Goal: Task Accomplishment & Management: Complete application form

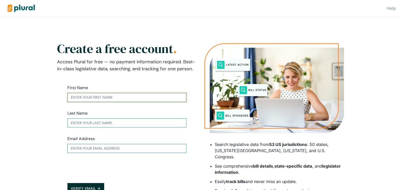
click at [102, 101] on input "text" at bounding box center [126, 97] width 119 height 9
type input "Jan"
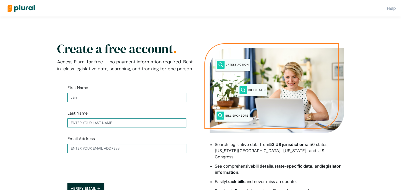
type input "[PERSON_NAME]"
type input "[EMAIL_ADDRESS][DOMAIN_NAME]"
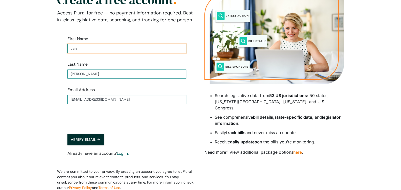
scroll to position [52, 0]
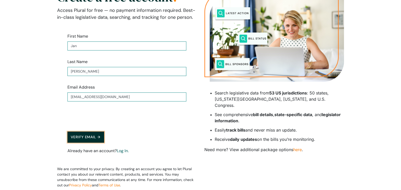
click at [95, 137] on button "Verify Email →" at bounding box center [85, 137] width 37 height 11
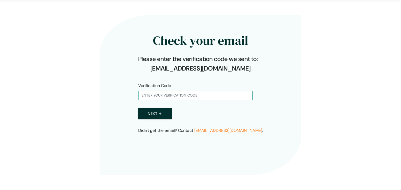
scroll to position [16, 0]
drag, startPoint x: 166, startPoint y: 102, endPoint x: 163, endPoint y: 97, distance: 6.0
click at [166, 102] on form "Verification Code Next →" at bounding box center [200, 101] width 125 height 53
click at [163, 96] on input "text" at bounding box center [195, 95] width 114 height 9
click at [138, 118] on button "Next →" at bounding box center [155, 113] width 34 height 11
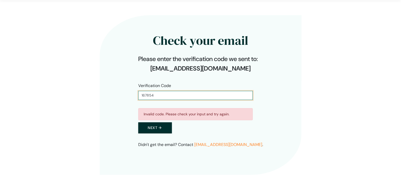
drag, startPoint x: 157, startPoint y: 97, endPoint x: 125, endPoint y: 97, distance: 32.8
click at [126, 97] on div "Check your email Please enter the verification code we sent to: [EMAIL_ADDRESS]…" at bounding box center [200, 95] width 201 height 160
type input "167584"
click at [145, 127] on button "Next →" at bounding box center [155, 128] width 34 height 11
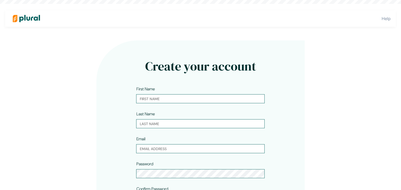
type input "Jan"
type input "[PERSON_NAME]"
type input "[EMAIL_ADDRESS][DOMAIN_NAME]"
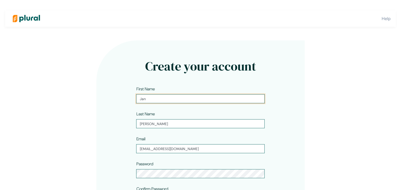
click at [168, 98] on input "Jan" at bounding box center [200, 98] width 128 height 9
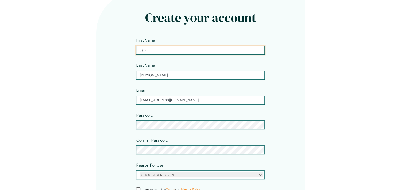
scroll to position [52, 0]
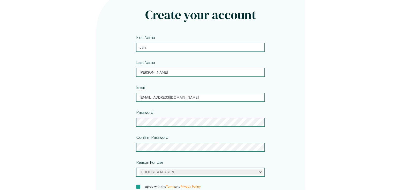
click at [138, 188] on input "I agree with the Terms and Privacy Policy" at bounding box center [138, 187] width 4 height 4
checkbox input "true"
click at [182, 176] on div "CHOOSE A REASON Personal Professional" at bounding box center [200, 172] width 128 height 9
click at [183, 172] on select "CHOOSE A REASON Personal Professional" at bounding box center [200, 172] width 123 height 5
select select "personal"
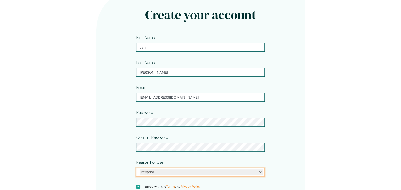
click at [139, 170] on select "CHOOSE A REASON Personal Professional" at bounding box center [200, 172] width 123 height 5
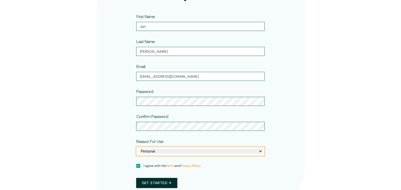
scroll to position [103, 0]
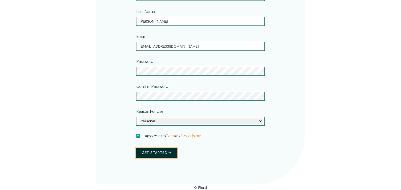
click at [152, 152] on button "Get started →" at bounding box center [156, 153] width 41 height 10
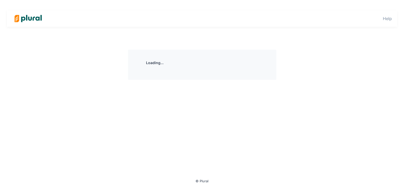
scroll to position [0, 0]
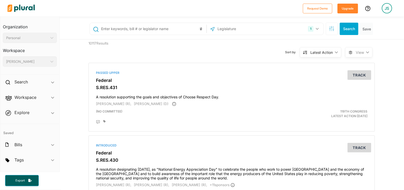
click at [27, 38] on div "Personal" at bounding box center [27, 37] width 42 height 5
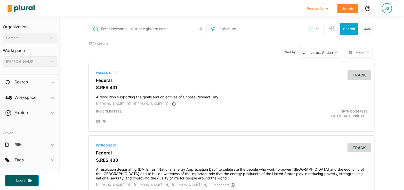
click at [219, 29] on input "text" at bounding box center [244, 29] width 55 height 10
click at [316, 28] on icon "button" at bounding box center [317, 29] width 3 height 2
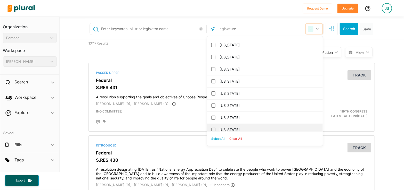
scroll to position [545, 0]
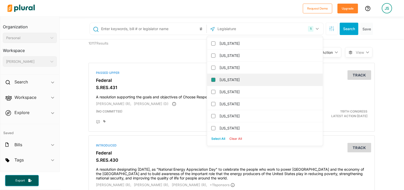
click at [211, 78] on input "[US_STATE]" at bounding box center [213, 80] width 4 height 4
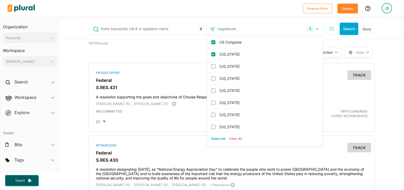
click at [126, 31] on input "text" at bounding box center [153, 29] width 105 height 10
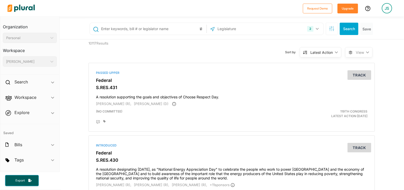
click at [166, 29] on input "text" at bounding box center [153, 29] width 105 height 10
type input "names"
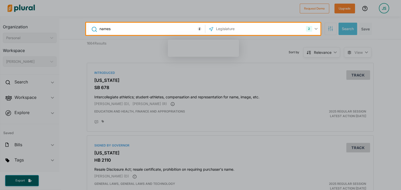
drag, startPoint x: 56, startPoint y: 78, endPoint x: 58, endPoint y: 126, distance: 47.8
click at [58, 126] on div at bounding box center [200, 113] width 401 height 156
drag, startPoint x: 57, startPoint y: 139, endPoint x: 133, endPoint y: 117, distance: 78.4
click at [58, 162] on div at bounding box center [200, 113] width 401 height 156
click at [319, 8] on div at bounding box center [200, 11] width 401 height 23
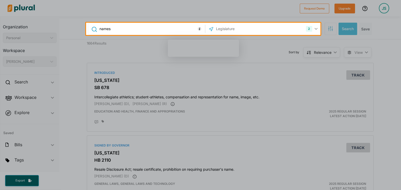
click at [237, 20] on div at bounding box center [200, 11] width 401 height 23
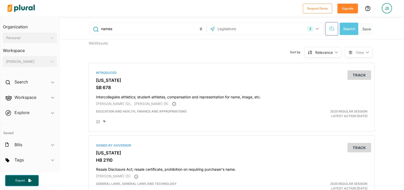
click at [331, 28] on icon "button" at bounding box center [331, 28] width 5 height 5
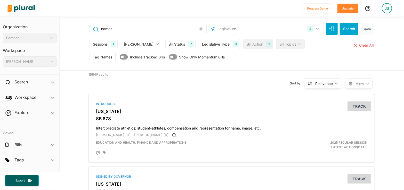
click at [280, 42] on div "Bill Topics" at bounding box center [288, 44] width 17 height 5
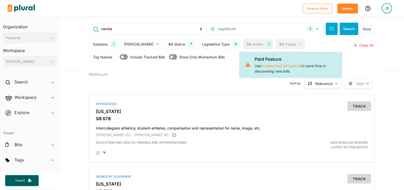
click at [165, 71] on div "1664 Results Sort by Relevance ic_keyboard_arrow_down Relevance Latest Action L…" at bounding box center [232, 81] width 294 height 20
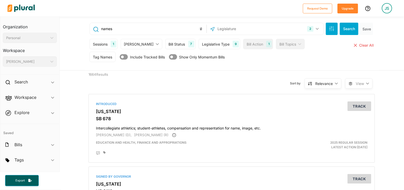
click at [122, 57] on icon at bounding box center [124, 56] width 8 height 5
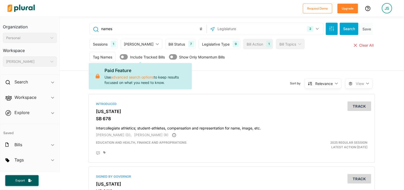
click at [121, 58] on icon at bounding box center [124, 56] width 8 height 7
click at [210, 66] on div "Sessions 1 Current Sessions 119th Congress 2025 Regular Session 2024, 1st Speci…" at bounding box center [232, 50] width 278 height 31
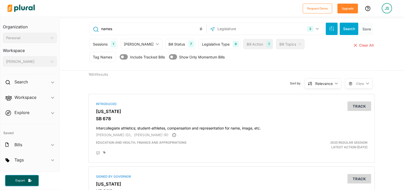
scroll to position [11, 0]
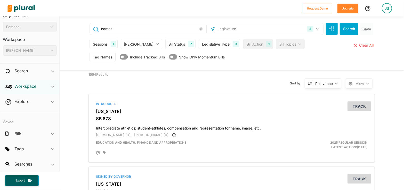
click at [35, 86] on h2 "Workspace" at bounding box center [25, 87] width 22 height 6
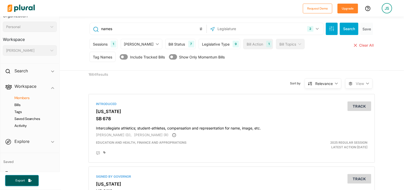
click at [26, 97] on h4 "Members" at bounding box center [31, 98] width 46 height 5
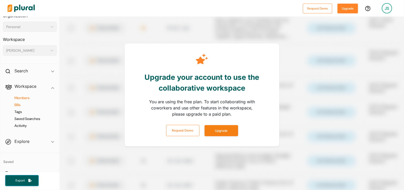
click at [20, 105] on h4 "Bills" at bounding box center [31, 105] width 46 height 5
click at [26, 120] on h4 "Saved Searches" at bounding box center [31, 119] width 46 height 5
drag, startPoint x: 21, startPoint y: 124, endPoint x: 56, endPoint y: 123, distance: 35.1
click at [21, 124] on h4 "Activity" at bounding box center [31, 126] width 46 height 5
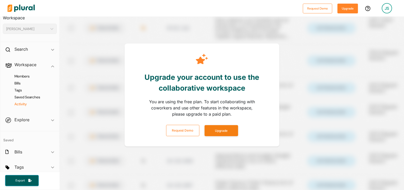
scroll to position [51, 0]
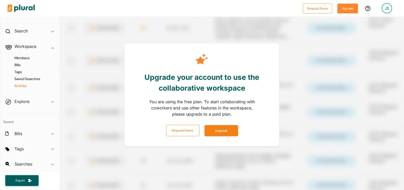
click at [49, 101] on span "Explore ic_keyboard_arrow_down Overview" at bounding box center [29, 103] width 59 height 14
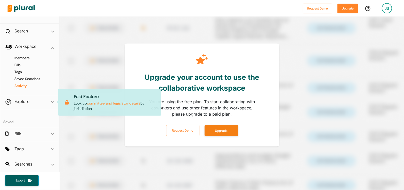
click at [19, 102] on span "Explore ic_keyboard_arrow_down Overview Paid Feature Look up committee and legi…" at bounding box center [29, 103] width 59 height 14
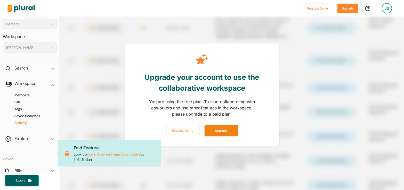
scroll to position [0, 0]
